Goal: Transaction & Acquisition: Obtain resource

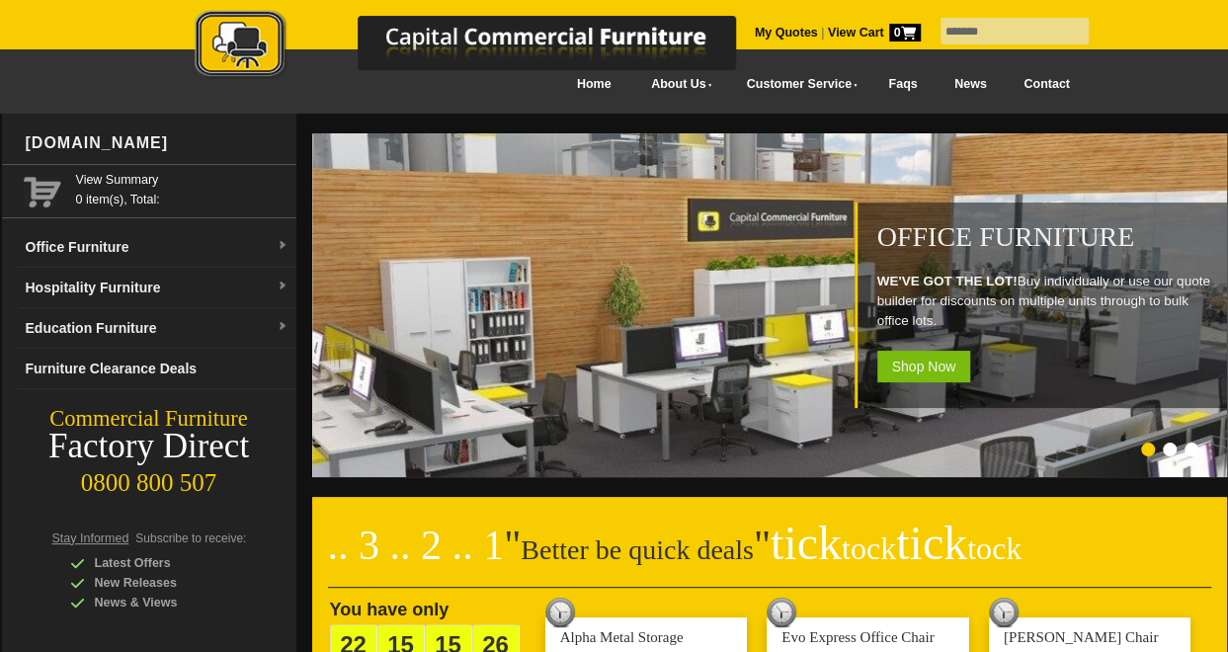
type input "*******"
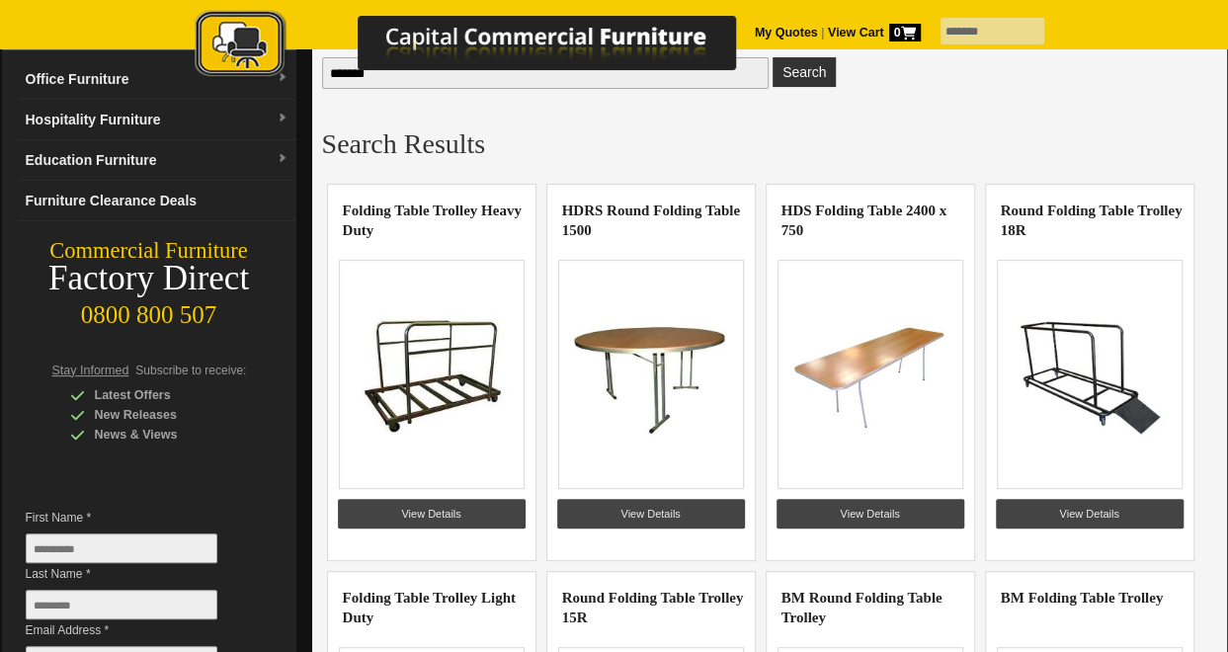
scroll to position [99, 0]
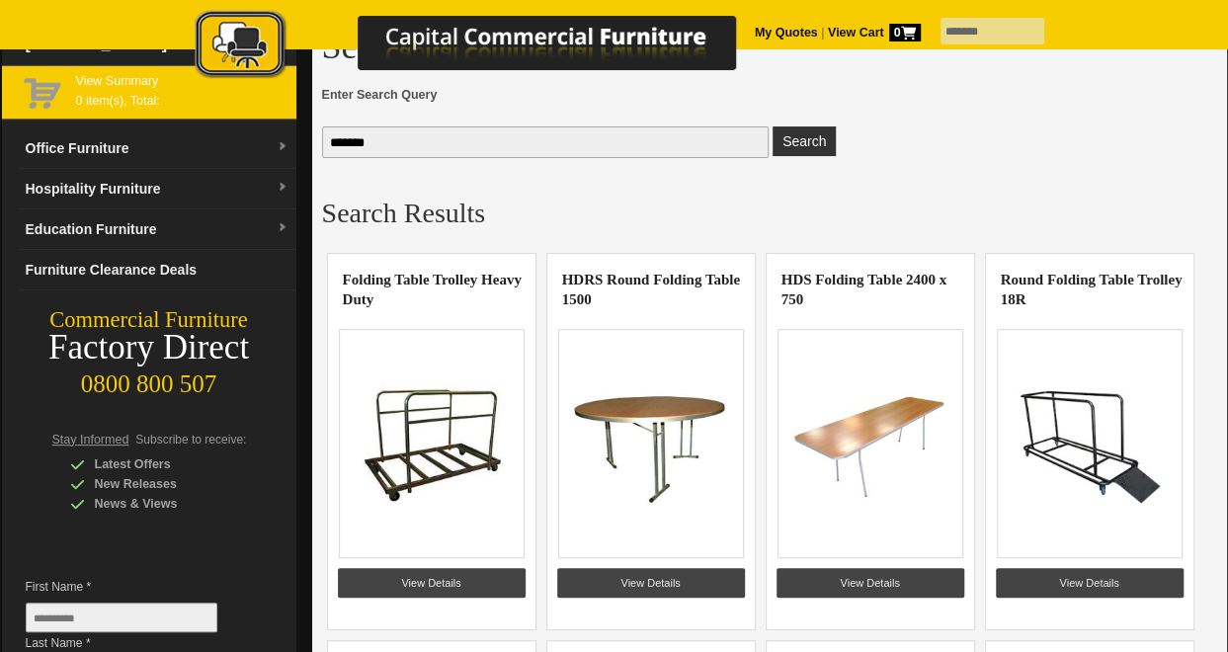
drag, startPoint x: 384, startPoint y: 141, endPoint x: 158, endPoint y: 107, distance: 228.8
type input "*****"
click at [772, 126] on button "Search" at bounding box center [803, 141] width 63 height 30
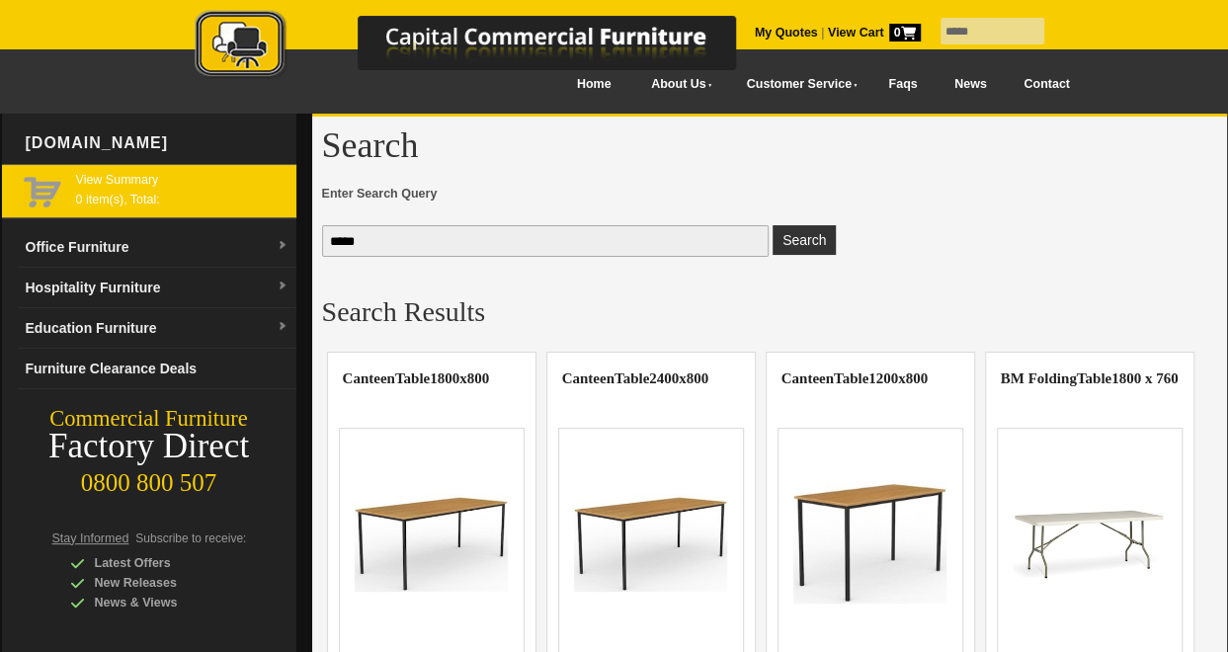
drag, startPoint x: 397, startPoint y: 246, endPoint x: 179, endPoint y: 190, distance: 225.4
type input "**********"
click at [772, 225] on button "Search" at bounding box center [803, 240] width 63 height 30
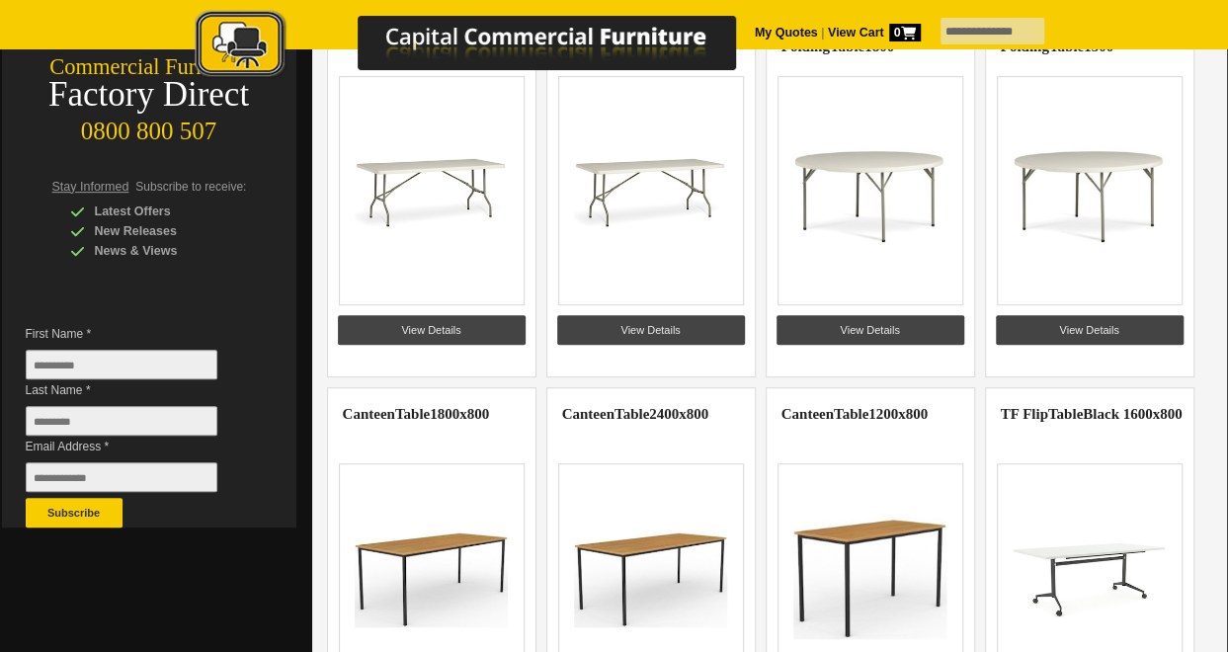
scroll to position [198, 0]
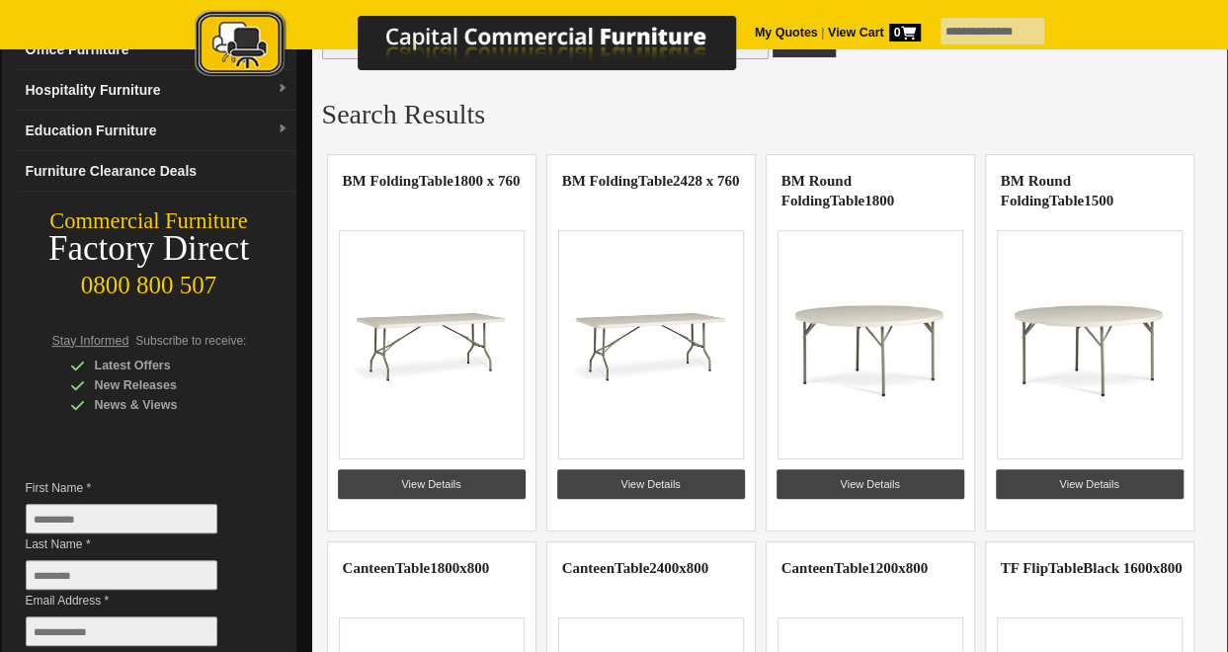
click at [429, 317] on img at bounding box center [431, 345] width 153 height 148
click at [442, 475] on link "View Details" at bounding box center [432, 484] width 188 height 30
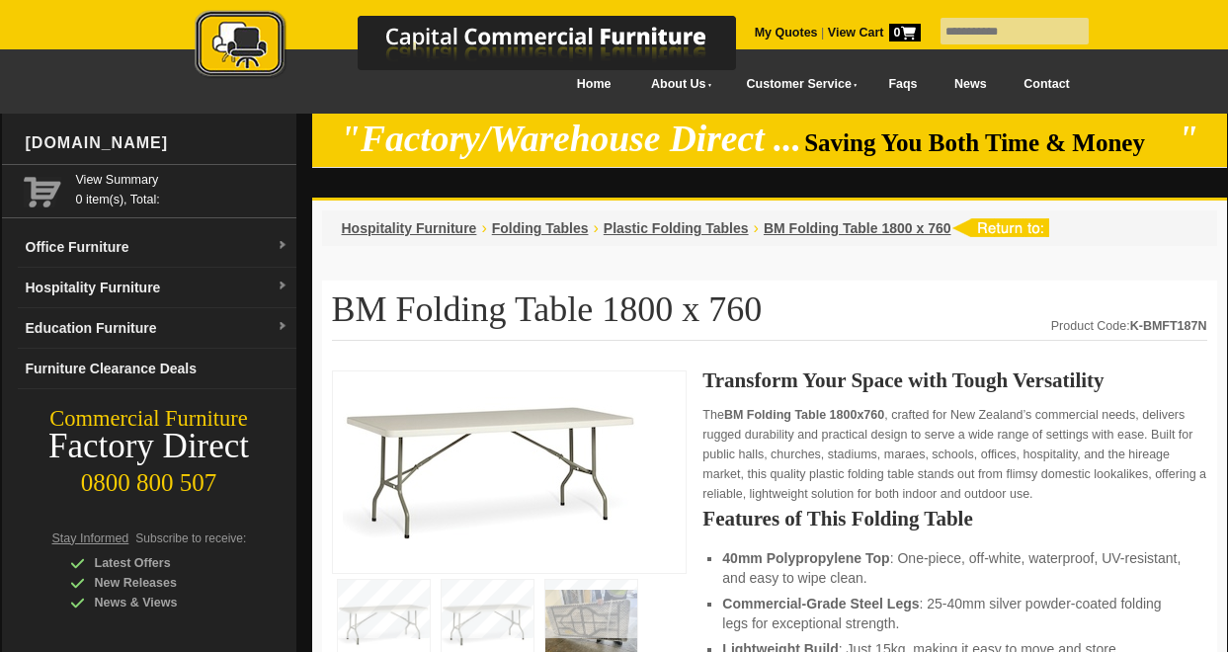
scroll to position [395, 0]
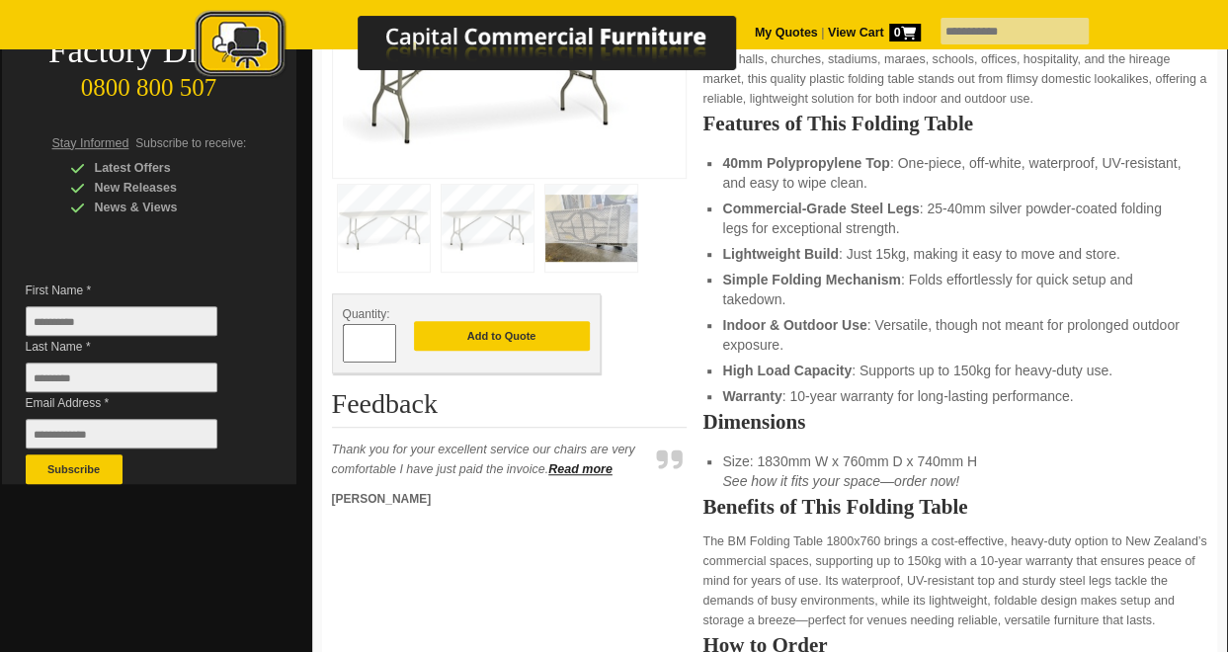
drag, startPoint x: 383, startPoint y: 344, endPoint x: 370, endPoint y: 337, distance: 14.6
click at [371, 337] on div "*" at bounding box center [369, 343] width 53 height 39
click at [379, 338] on input "*" at bounding box center [369, 343] width 53 height 39
click at [385, 335] on span at bounding box center [386, 336] width 8 height 20
click at [385, 334] on span at bounding box center [386, 336] width 8 height 20
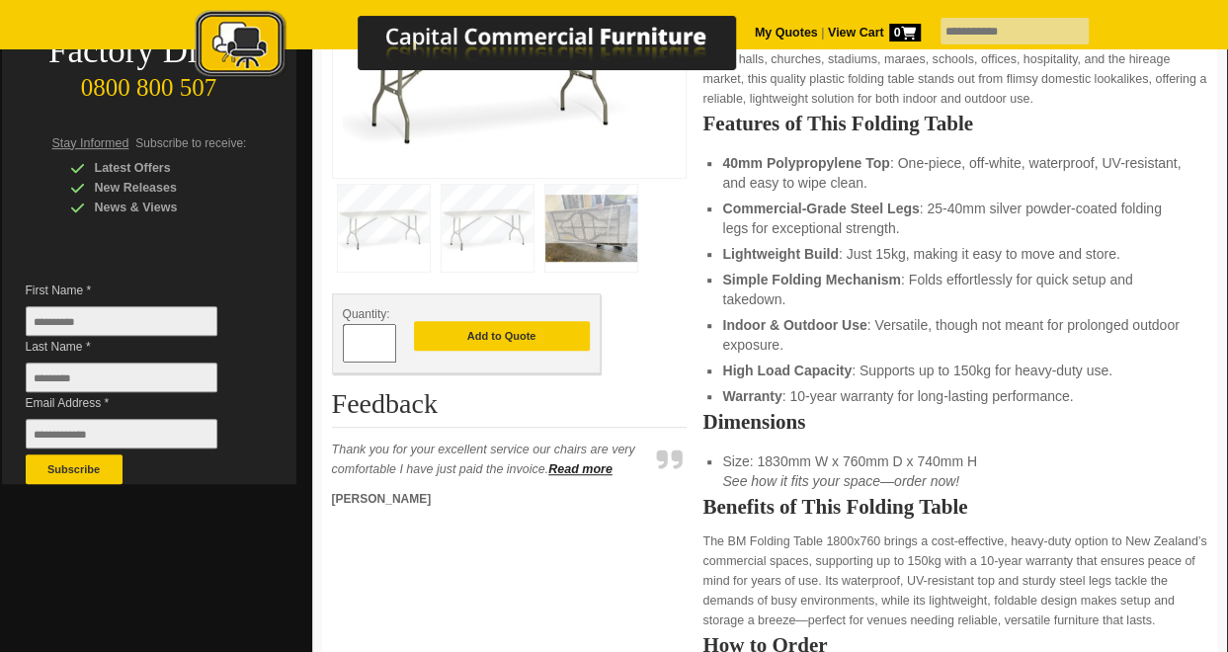
click at [385, 337] on span at bounding box center [386, 336] width 8 height 20
type input "*"
click at [501, 333] on button "Add to Quote" at bounding box center [502, 336] width 176 height 30
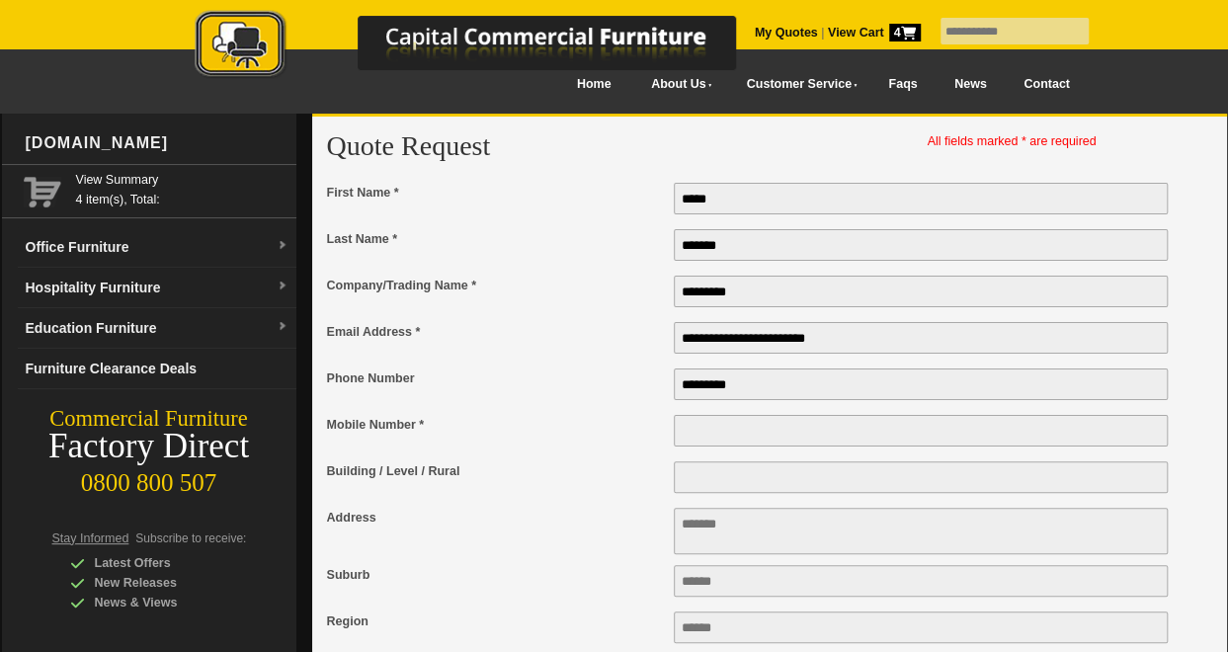
type input "**********"
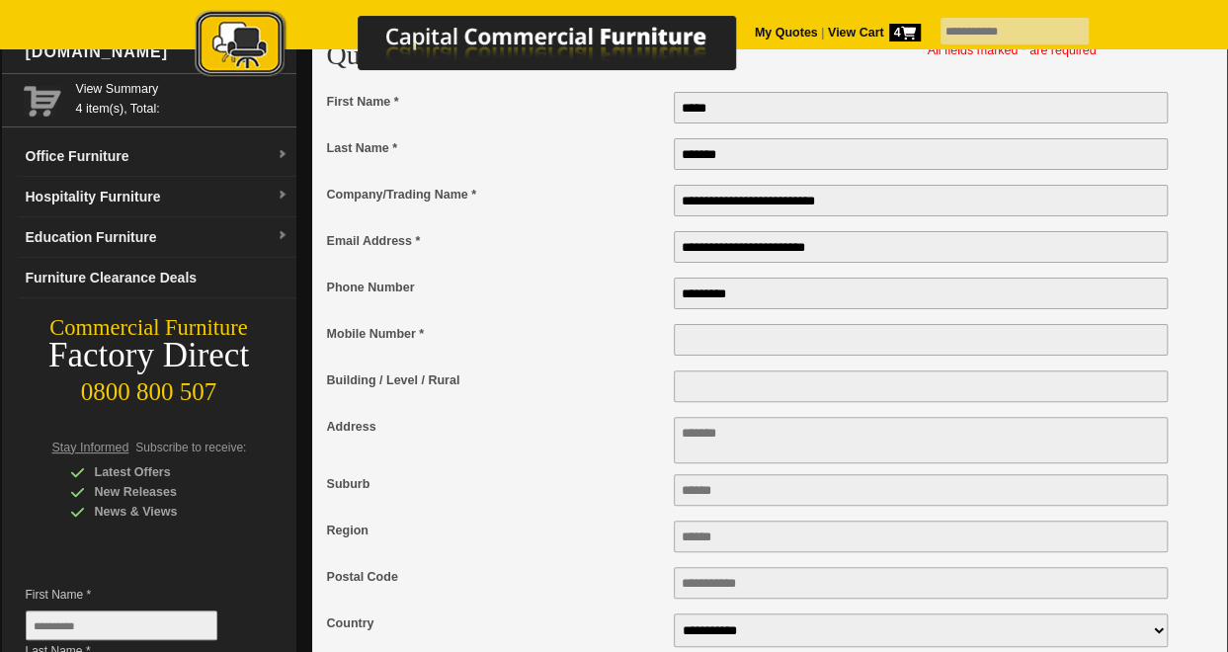
scroll to position [198, 0]
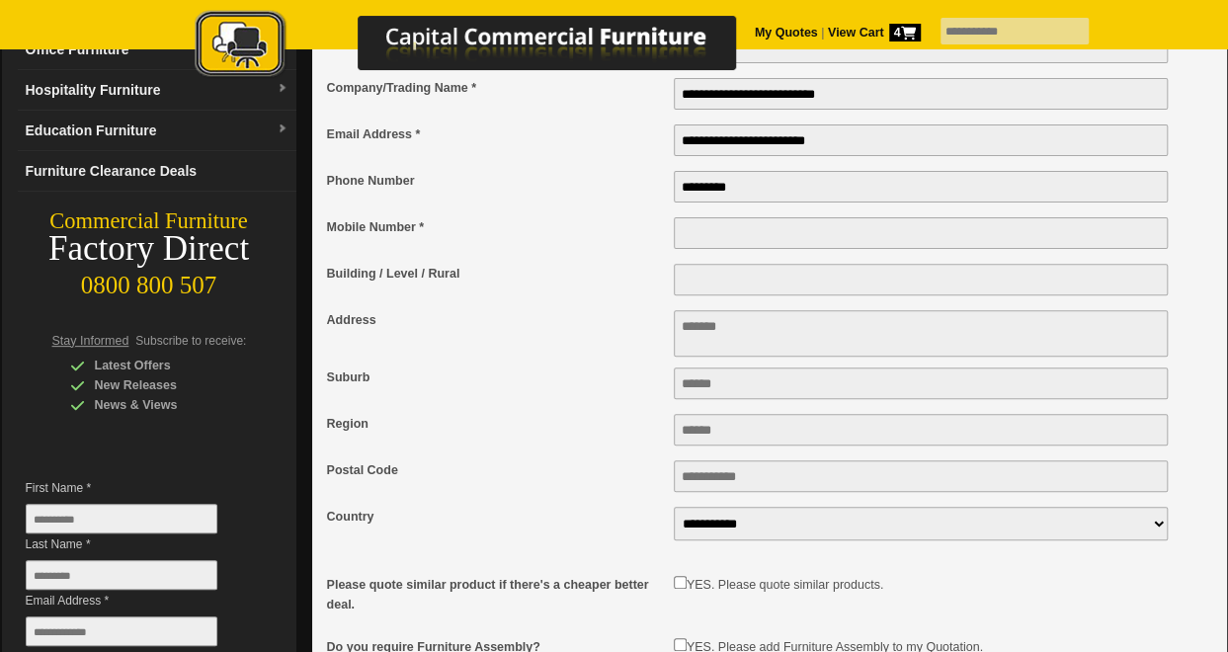
click at [742, 335] on textarea "Address" at bounding box center [921, 333] width 495 height 46
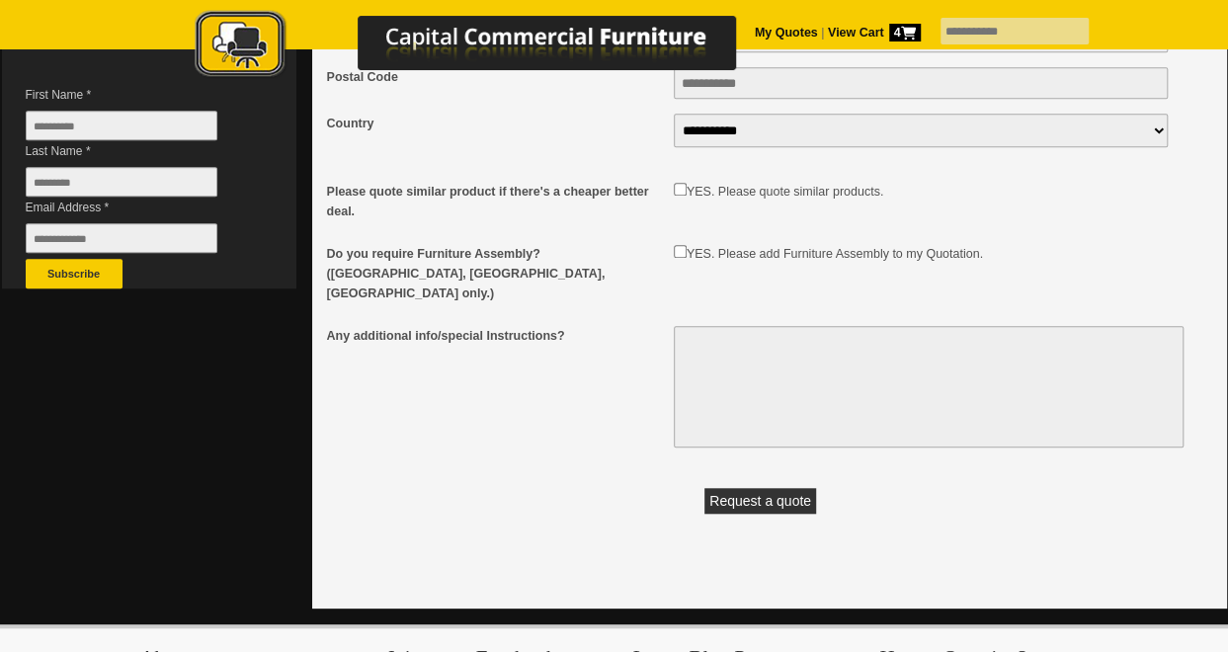
scroll to position [593, 0]
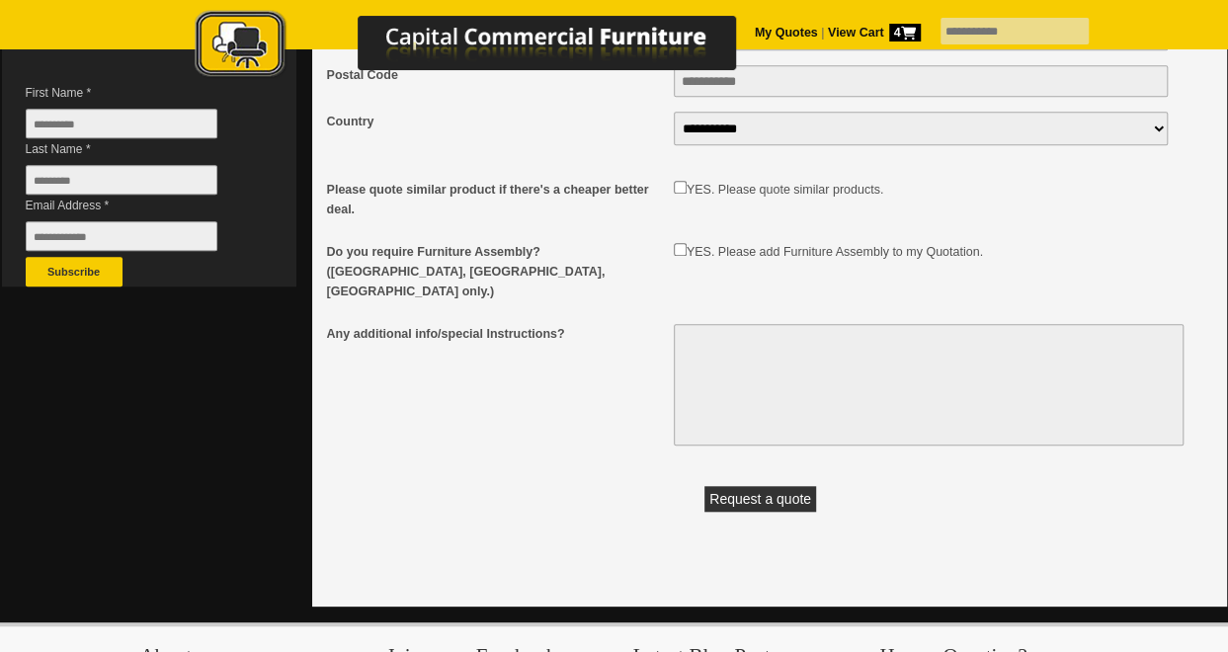
click at [759, 486] on button "Request a quote" at bounding box center [760, 499] width 112 height 26
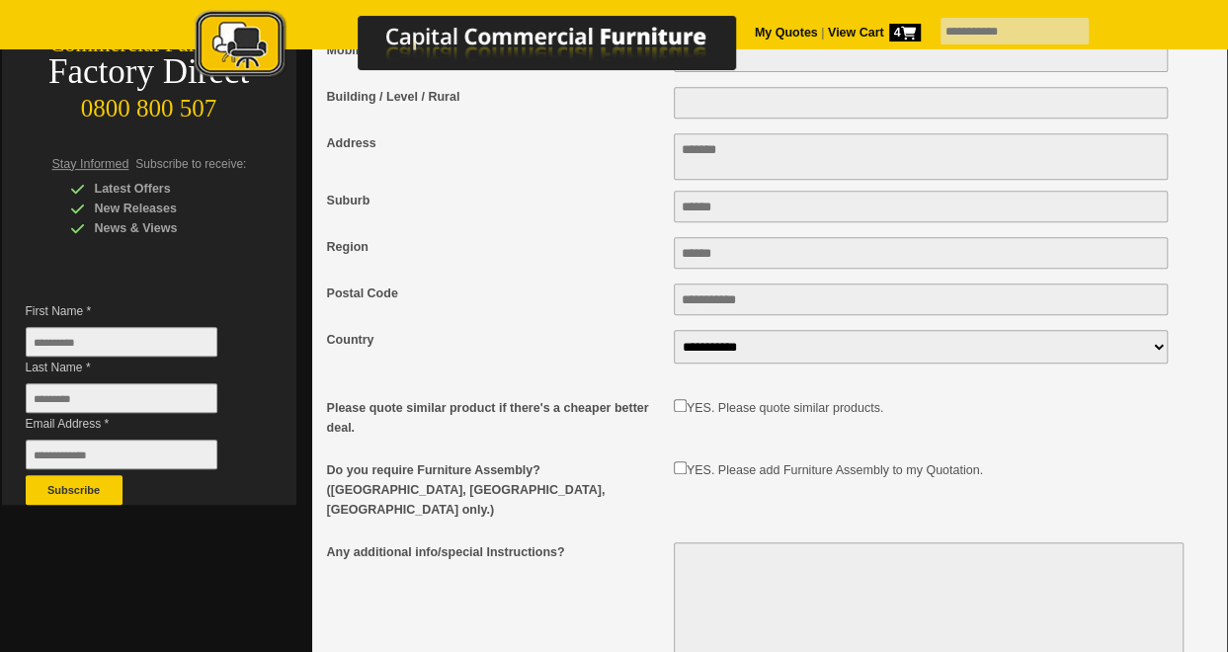
scroll to position [198, 0]
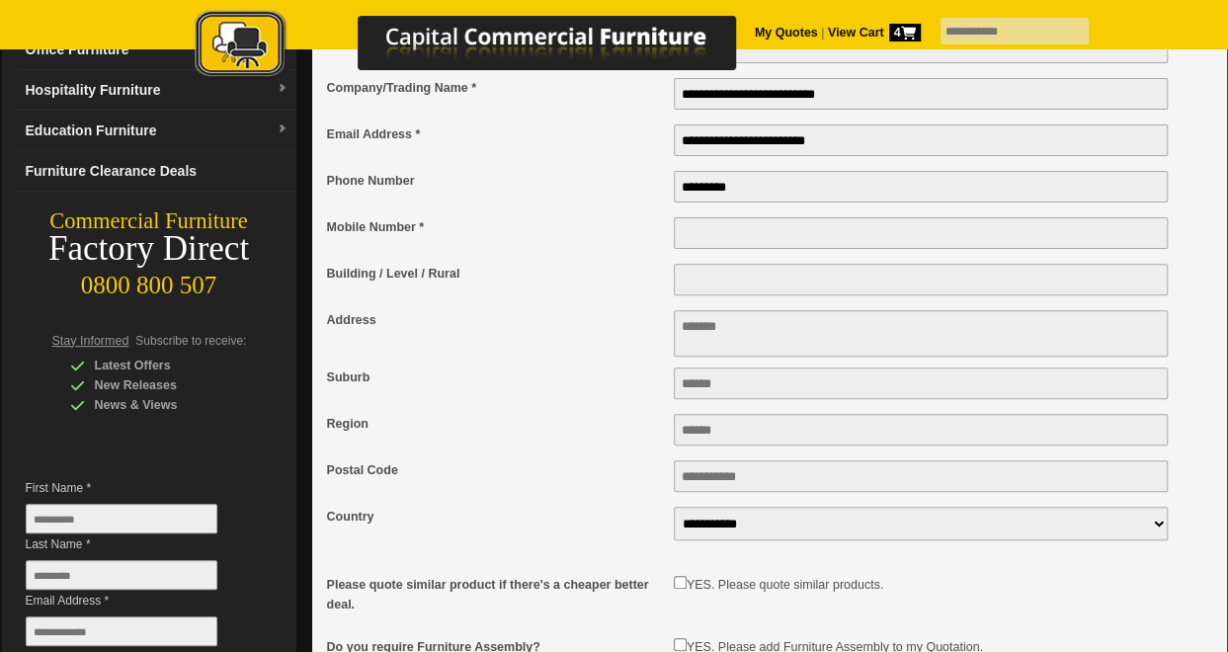
click at [763, 234] on input "Mobile Number *" at bounding box center [921, 233] width 495 height 32
type input "**********"
type textarea "***"
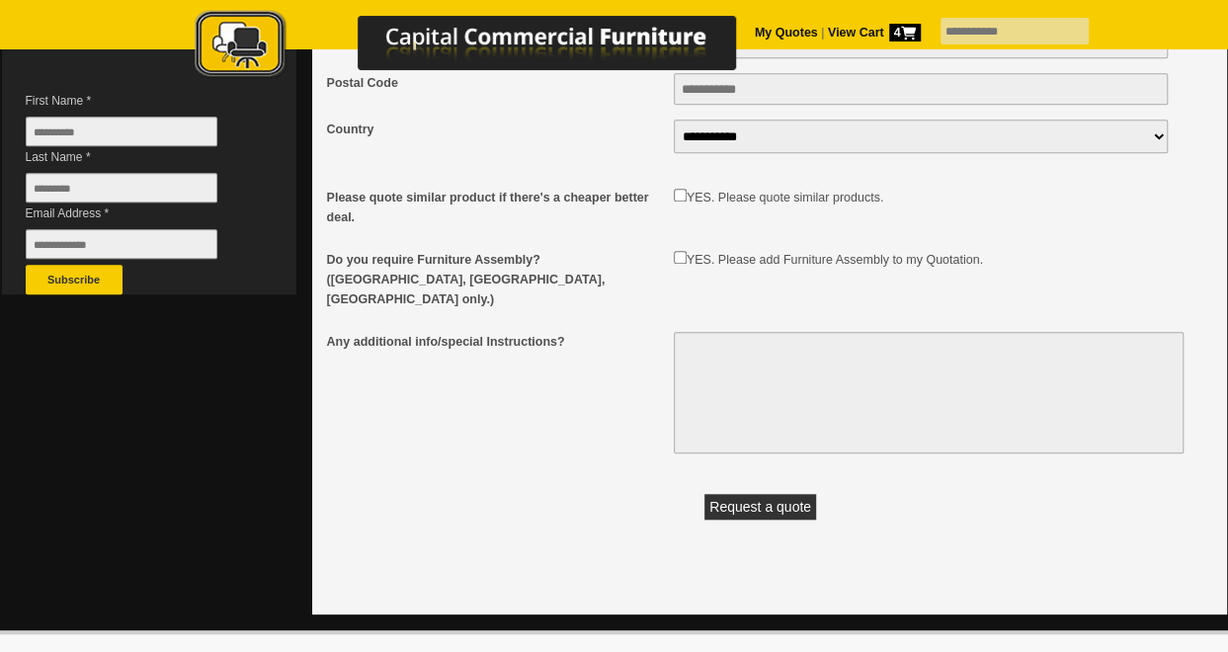
scroll to position [691, 0]
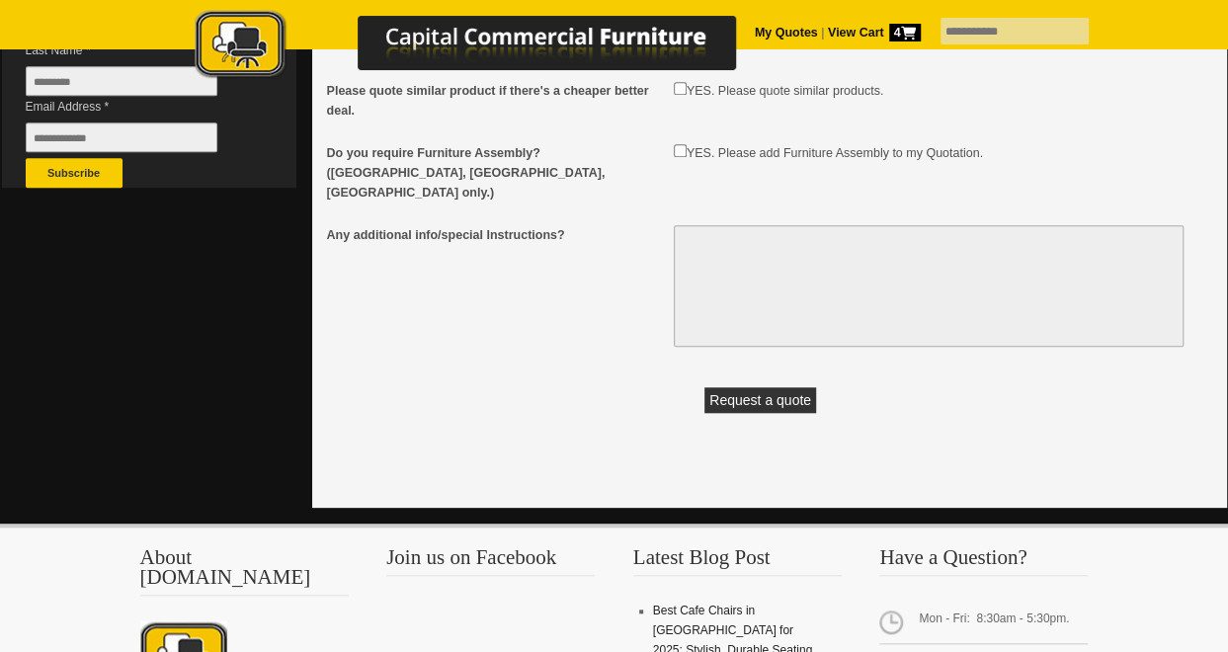
click at [757, 387] on button "Request a quote" at bounding box center [760, 400] width 112 height 26
click at [760, 387] on button "Request a quote" at bounding box center [760, 400] width 112 height 26
